Goal: Transaction & Acquisition: Purchase product/service

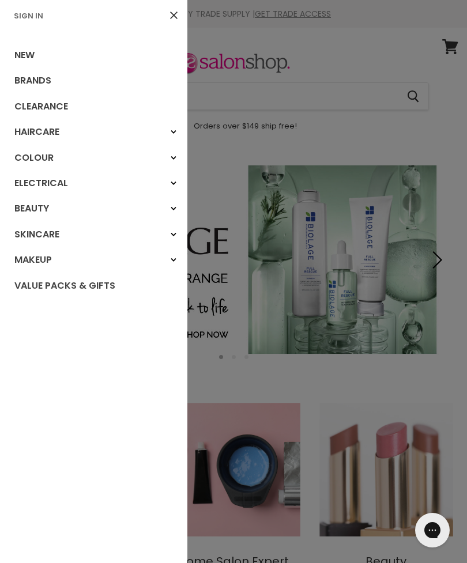
click at [44, 131] on link "Haircare" at bounding box center [93, 131] width 187 height 25
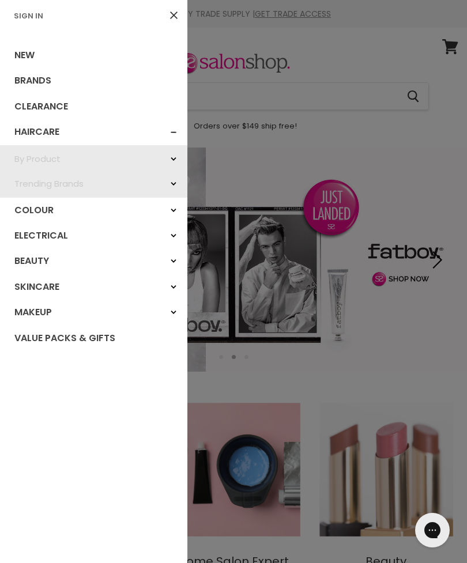
click at [166, 185] on div "Trending Brands" at bounding box center [173, 184] width 21 height 21
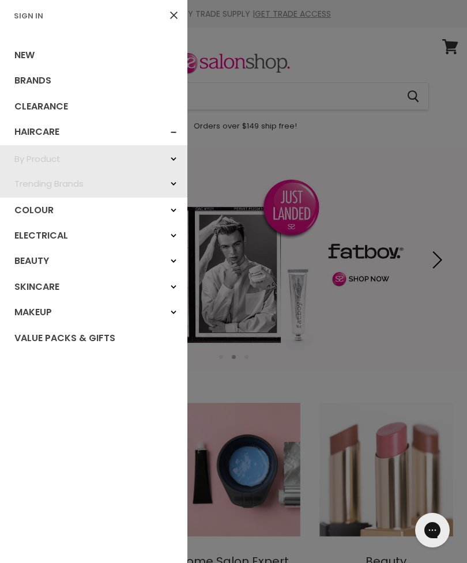
click at [172, 185] on div "Trending Brands" at bounding box center [173, 184] width 21 height 21
click at [247, 99] on div at bounding box center [233, 281] width 467 height 563
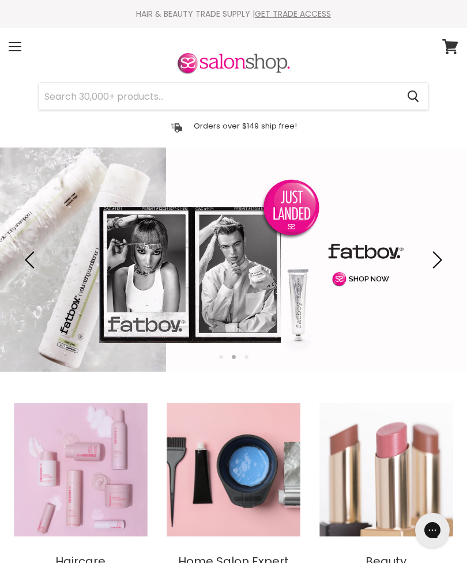
click at [112, 108] on input "Search" at bounding box center [218, 96] width 359 height 27
click at [99, 101] on input "Search" at bounding box center [218, 96] width 359 height 27
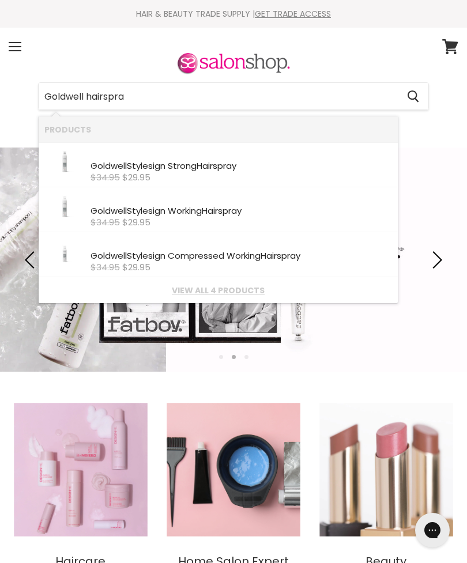
type input "Goldwell hairspray"
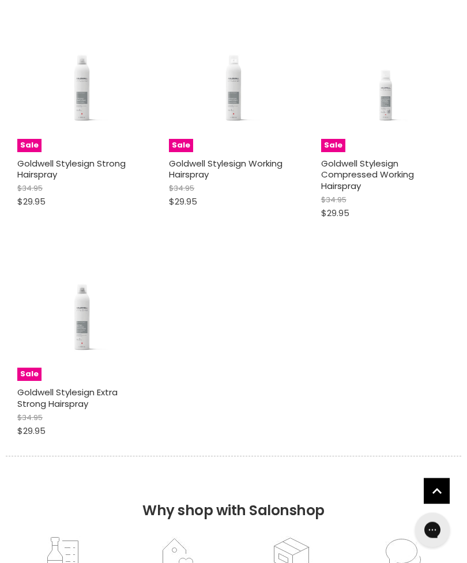
scroll to position [295, 0]
click at [58, 172] on link "Goldwell Stylesign Strong Hairspray" at bounding box center [71, 169] width 108 height 24
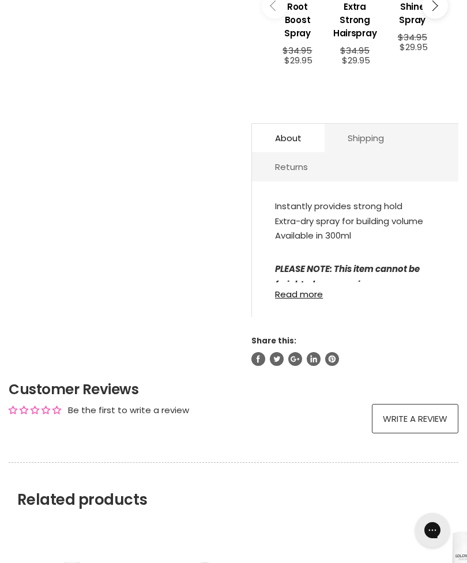
scroll to position [532, 0]
click at [298, 300] on link "Read more" at bounding box center [355, 291] width 160 height 17
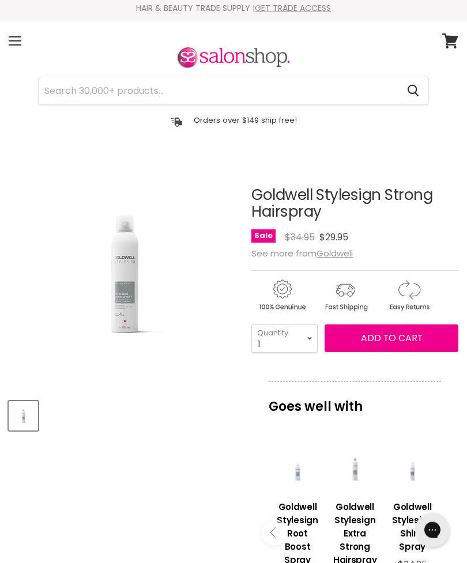
scroll to position [0, 0]
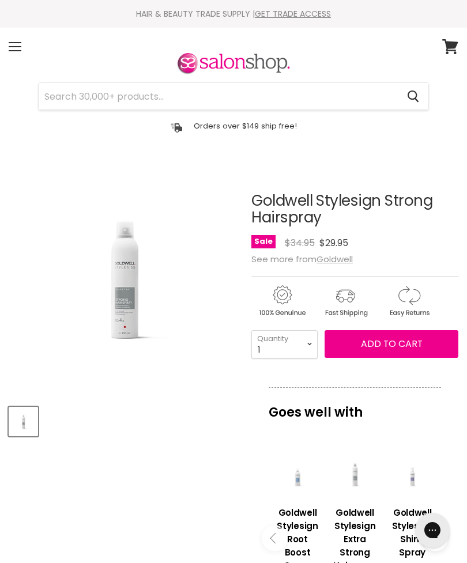
click at [115, 289] on img "Goldwell Stylesign Strong Hairspray image. Click or Scroll to Zoom." at bounding box center [125, 258] width 232 height 151
click at [74, 97] on input "Search" at bounding box center [218, 96] width 359 height 27
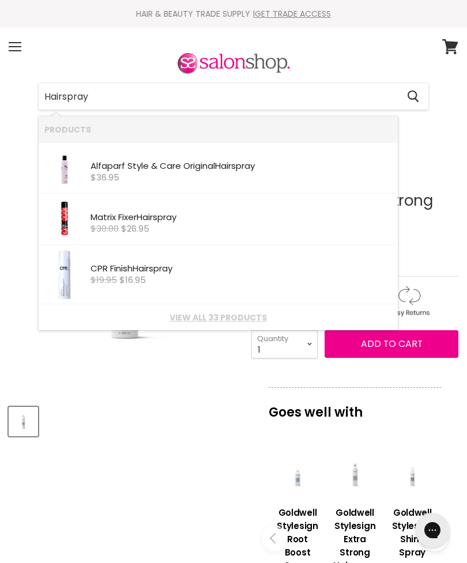
type input "Hairspray"
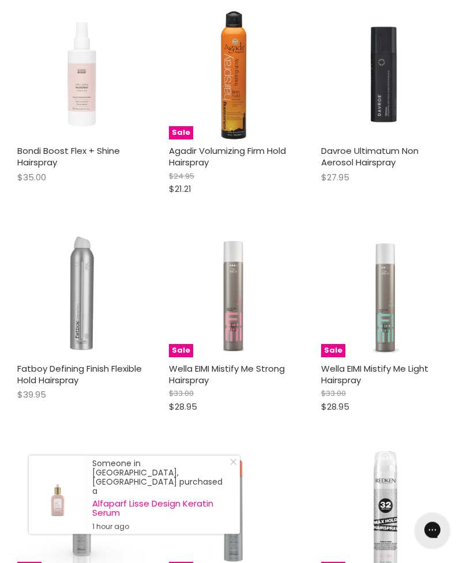
scroll to position [1386, 0]
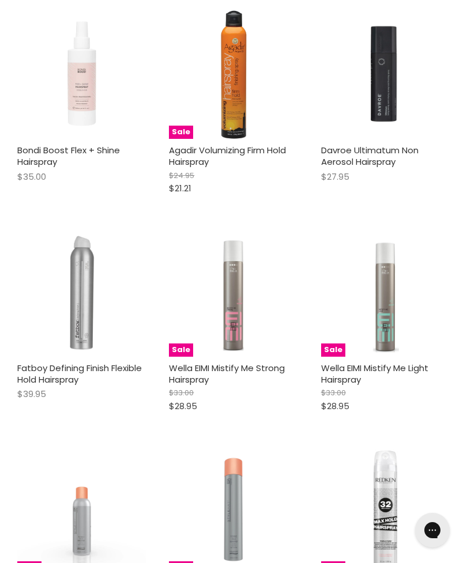
click at [143, 446] on img "Main content" at bounding box center [81, 510] width 129 height 129
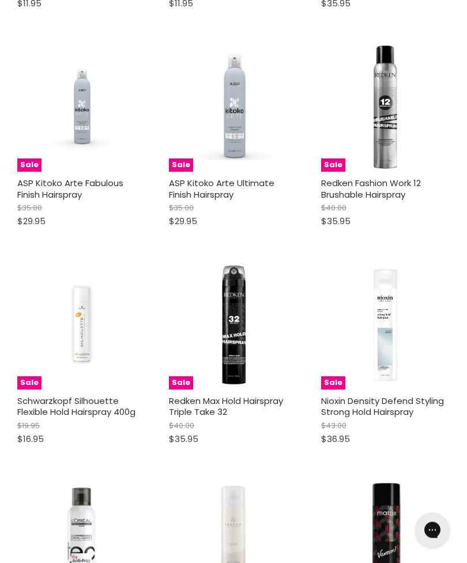
scroll to position [2008, 0]
